Goal: Participate in discussion: Engage in conversation with other users on a specific topic

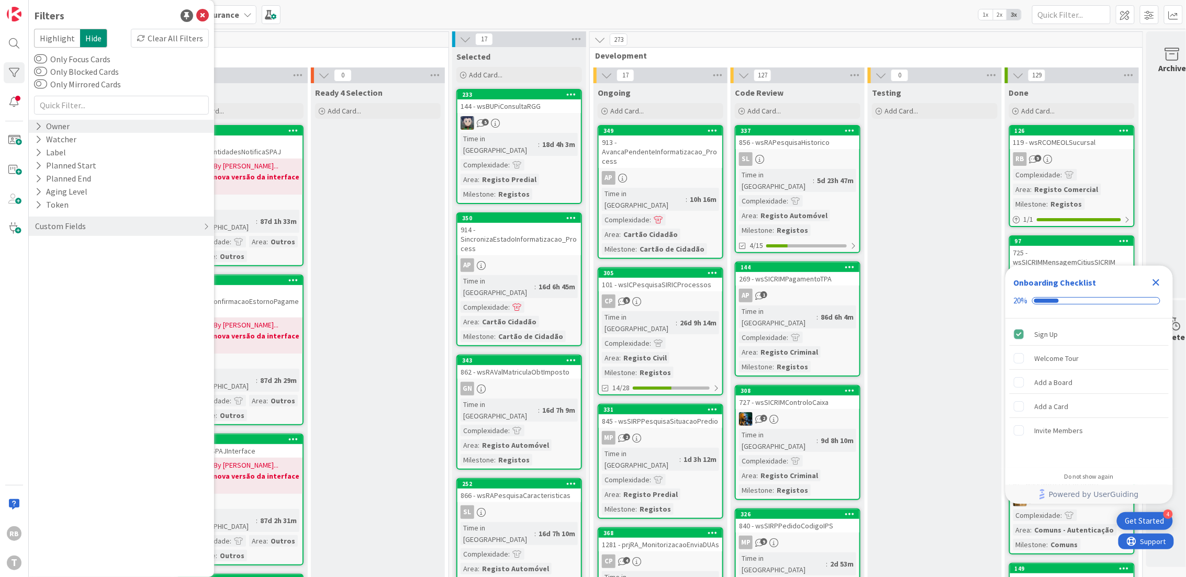
click at [63, 127] on div "Owner" at bounding box center [52, 126] width 37 height 13
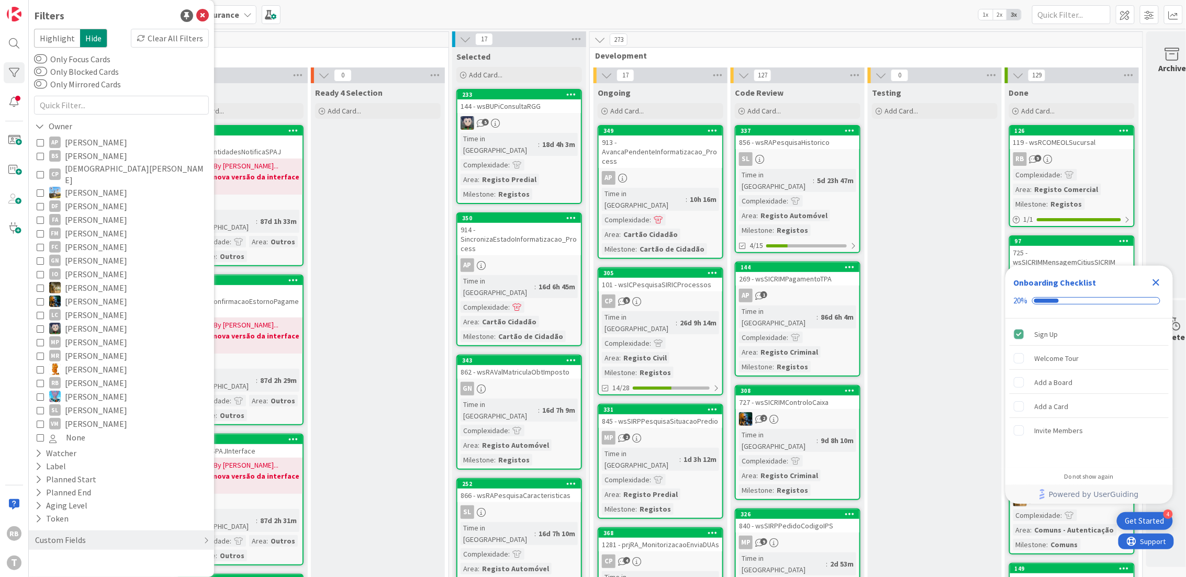
click at [39, 379] on icon at bounding box center [40, 382] width 7 height 7
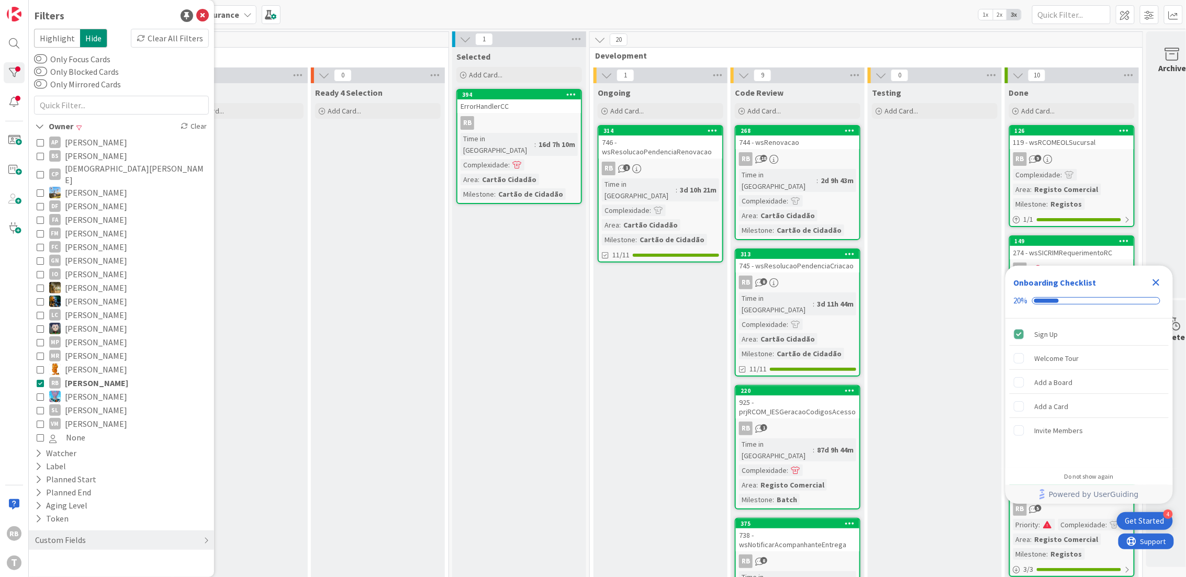
click at [666, 164] on div "RB 1" at bounding box center [661, 169] width 124 height 14
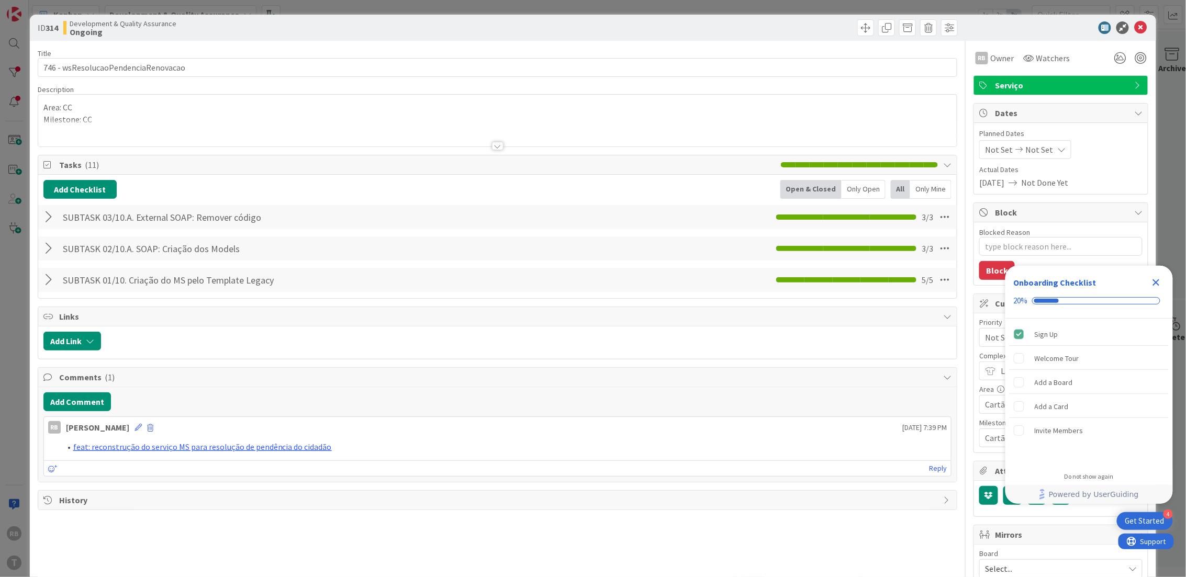
type textarea "x"
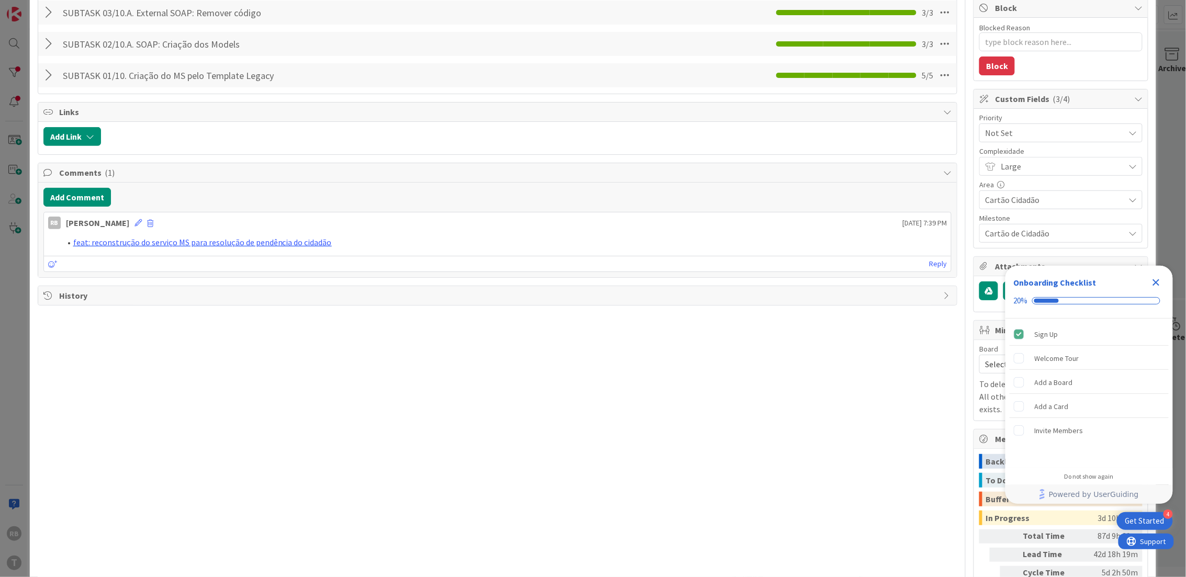
scroll to position [127, 0]
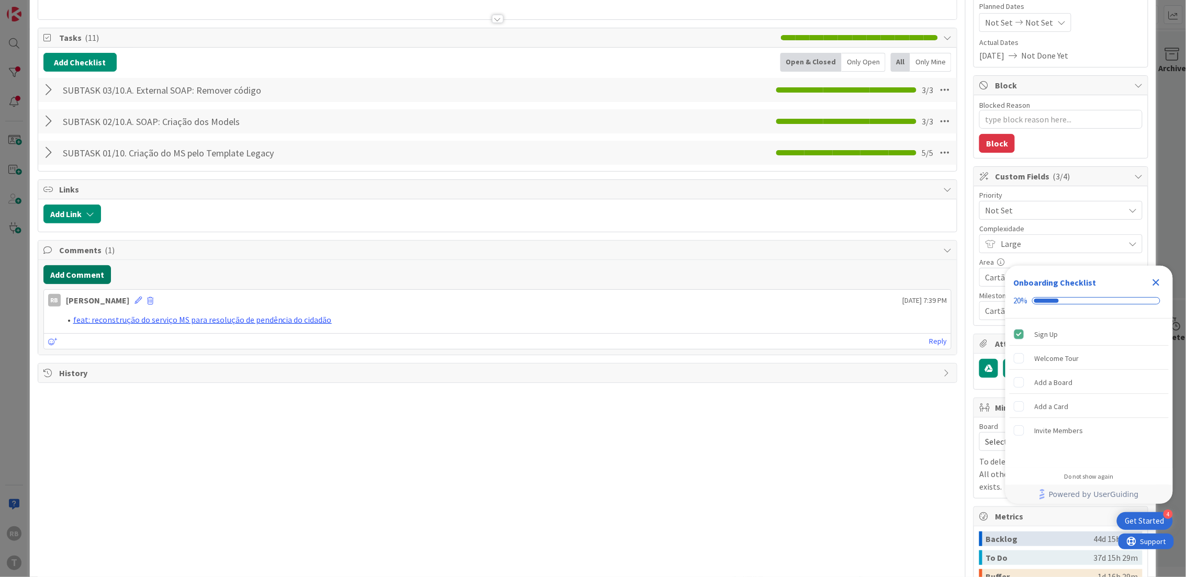
click at [67, 276] on button "Add Comment" at bounding box center [77, 274] width 68 height 19
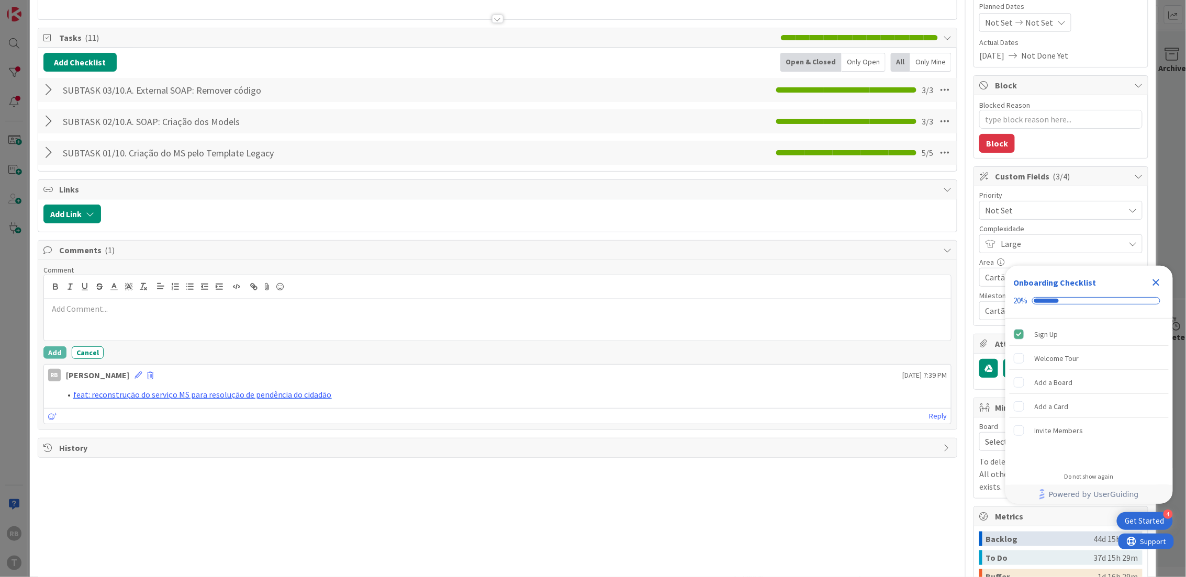
click at [81, 318] on div at bounding box center [498, 320] width 908 height 42
drag, startPoint x: 282, startPoint y: 315, endPoint x: 52, endPoint y: 313, distance: 230.3
click at [52, 313] on ol "feat: tratamento dos dados no callback da renovacao" at bounding box center [497, 309] width 899 height 12
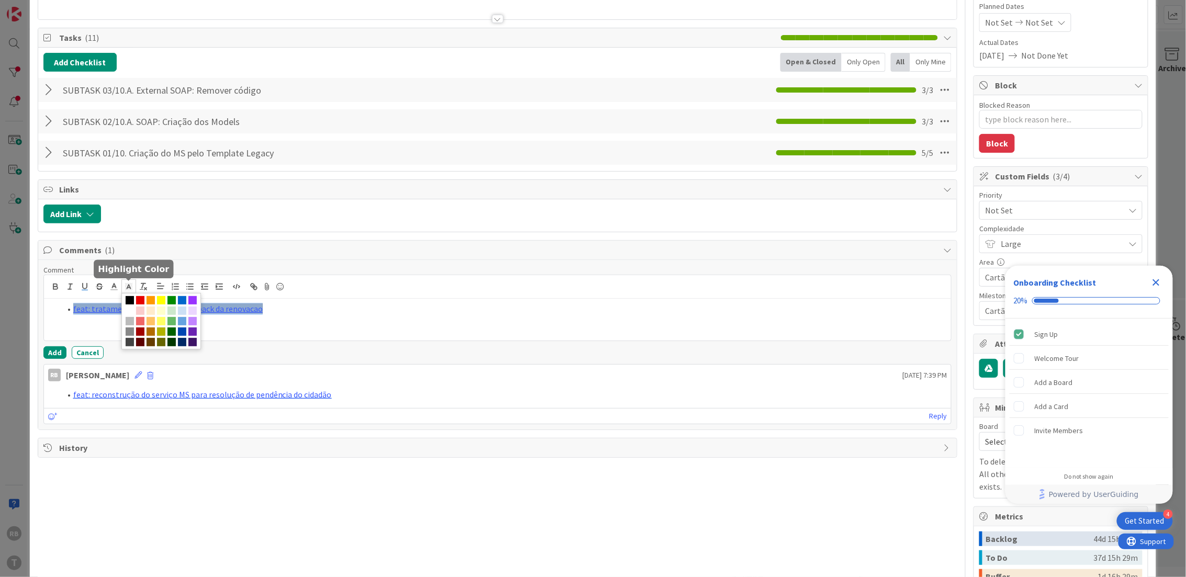
click at [131, 286] on rect at bounding box center [131, 286] width 1 height 1
click at [134, 311] on span at bounding box center [130, 311] width 8 height 8
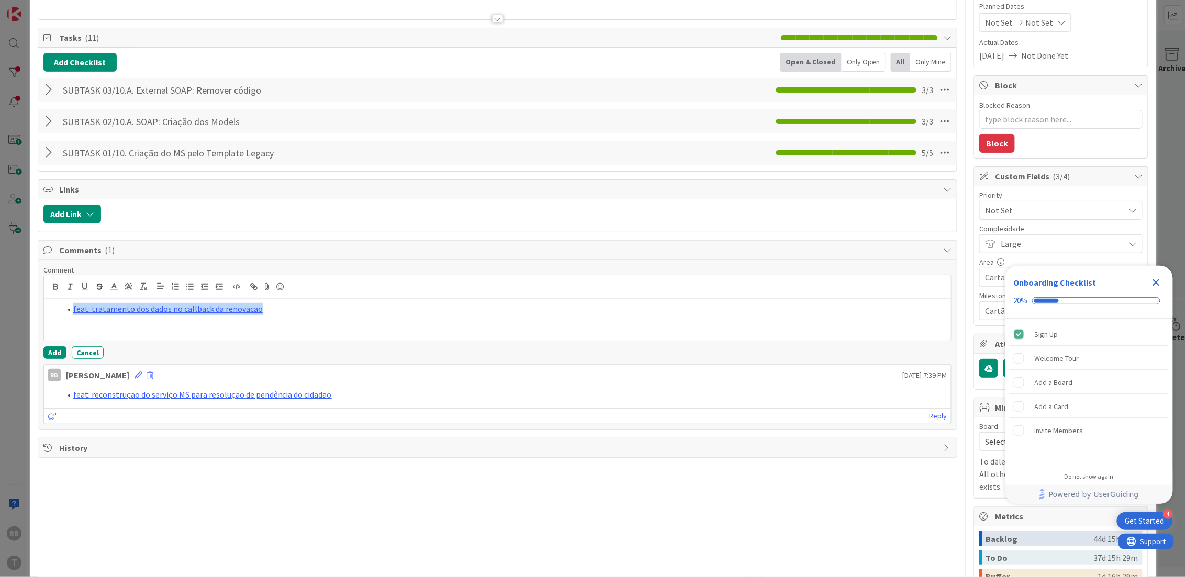
click at [170, 329] on div "feat: tratamento dos dados no callback da renovacao" at bounding box center [498, 320] width 908 height 42
click at [50, 352] on button "Add" at bounding box center [54, 352] width 23 height 13
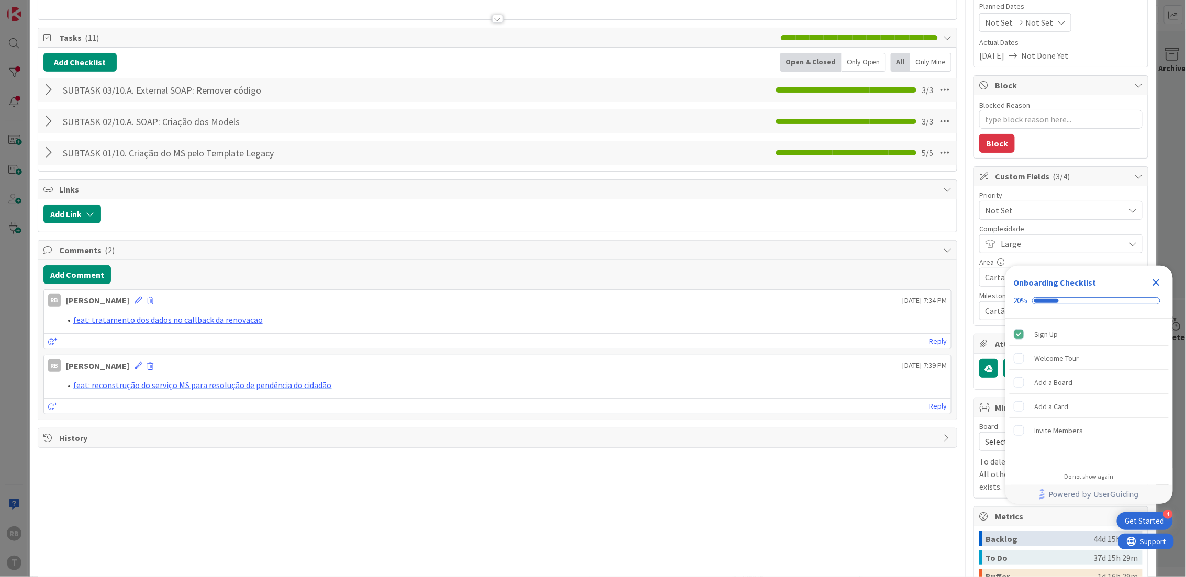
type textarea "x"
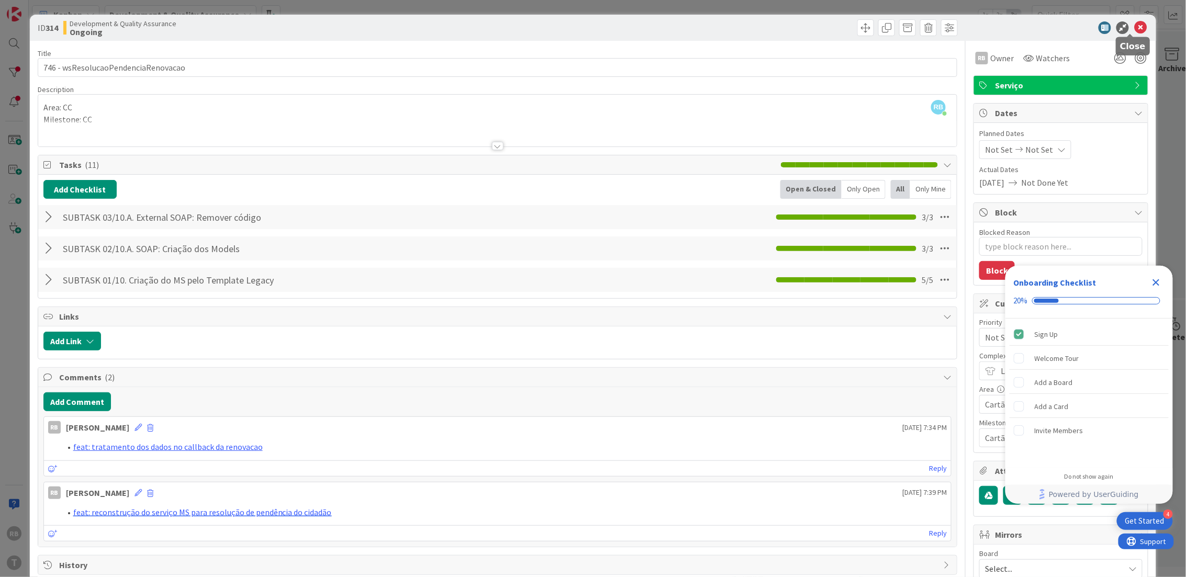
click at [1134, 27] on icon at bounding box center [1140, 27] width 13 height 13
